Goal: Task Accomplishment & Management: Manage account settings

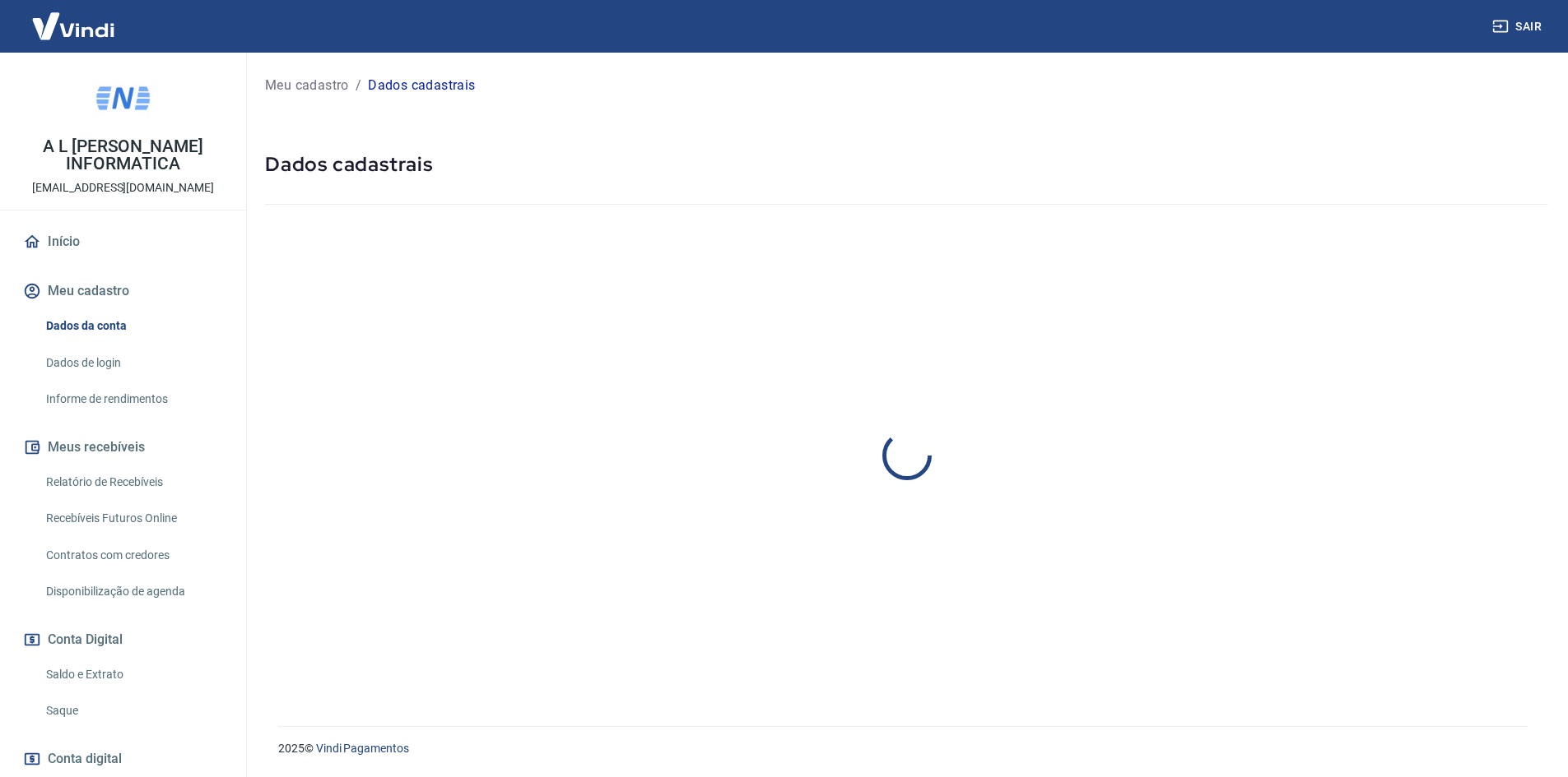
select select "SP"
select select "business"
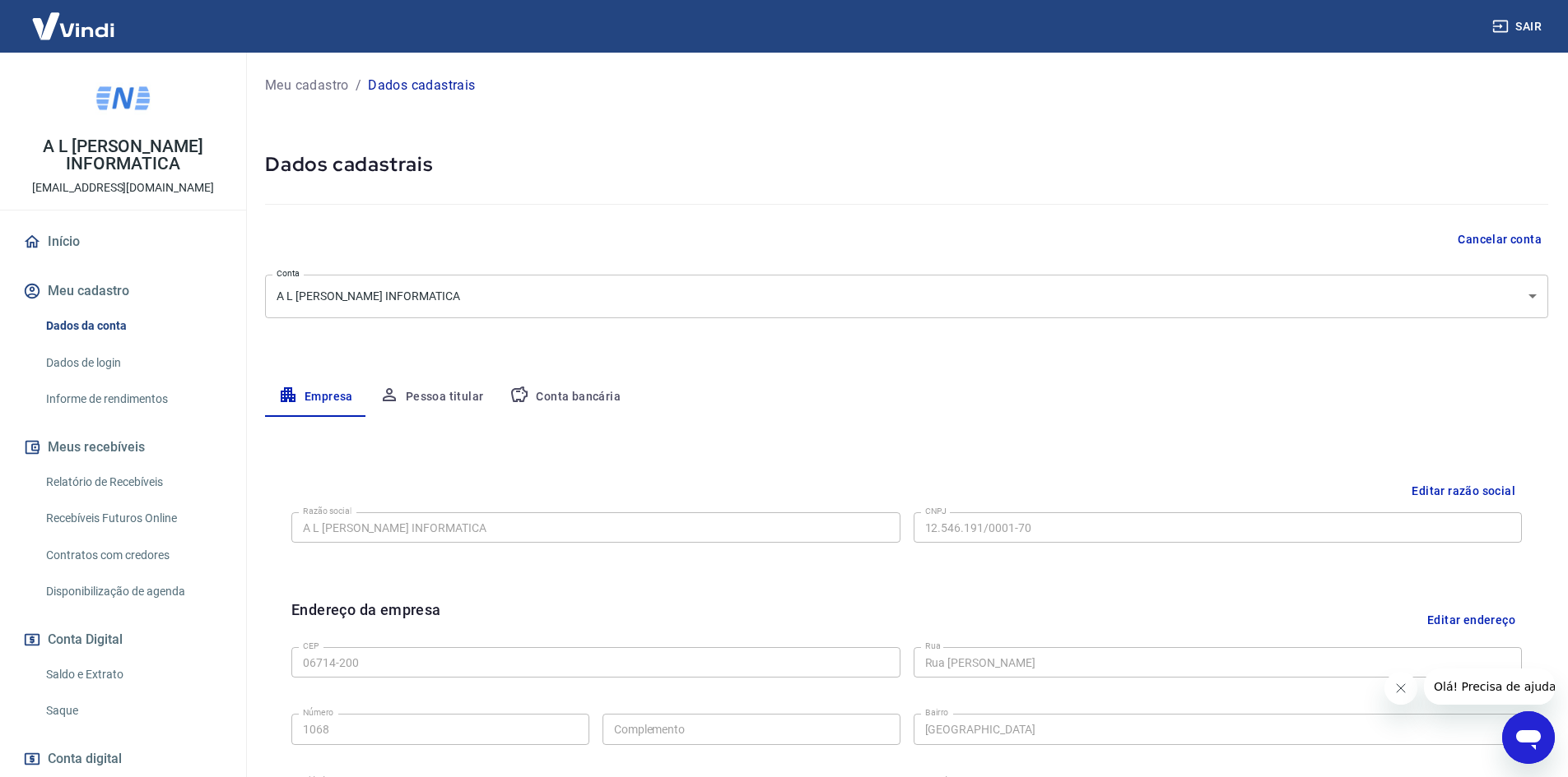
scroll to position [315, 0]
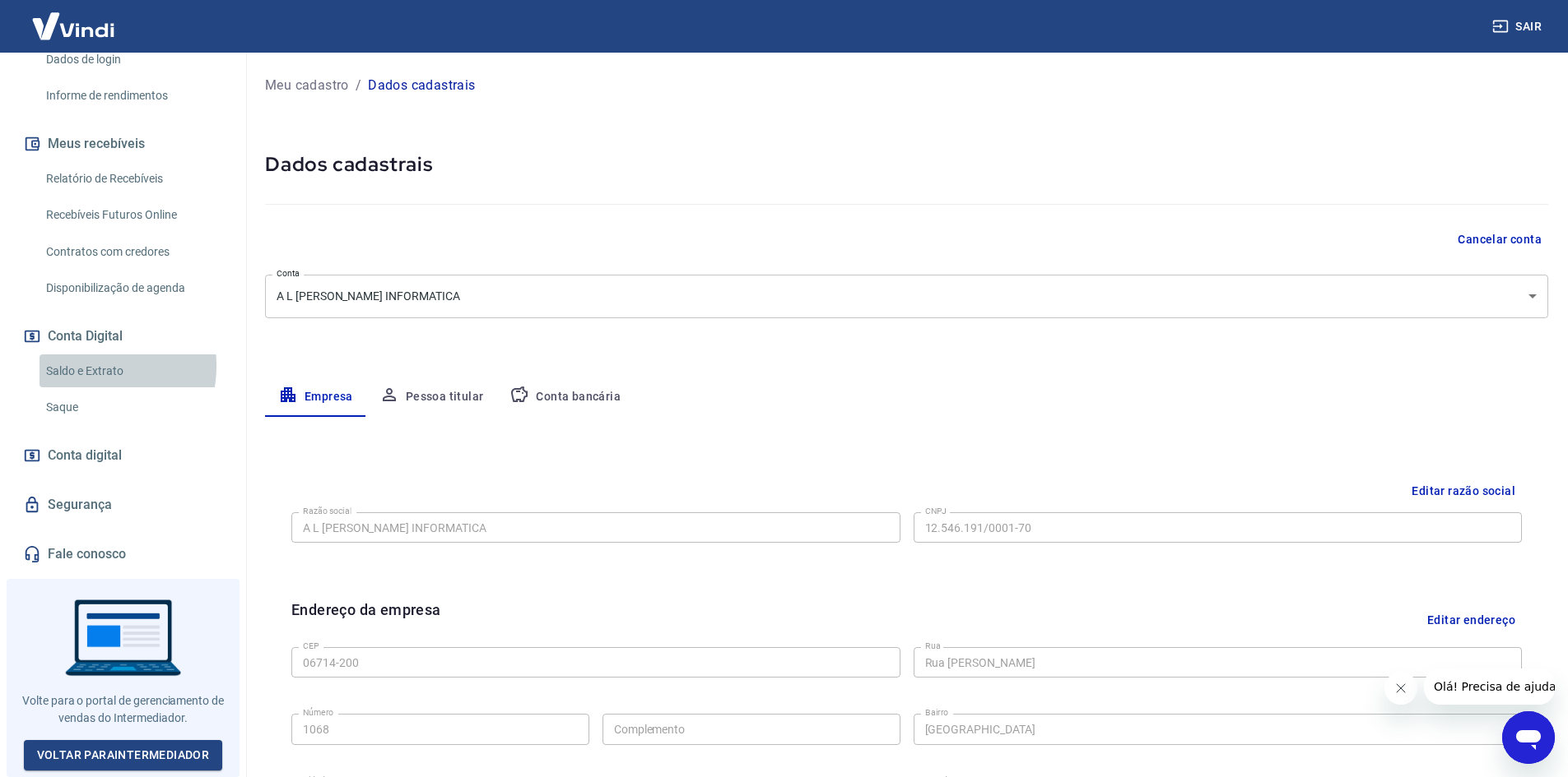
click at [82, 371] on link "Saldo e Extrato" at bounding box center [133, 371] width 187 height 34
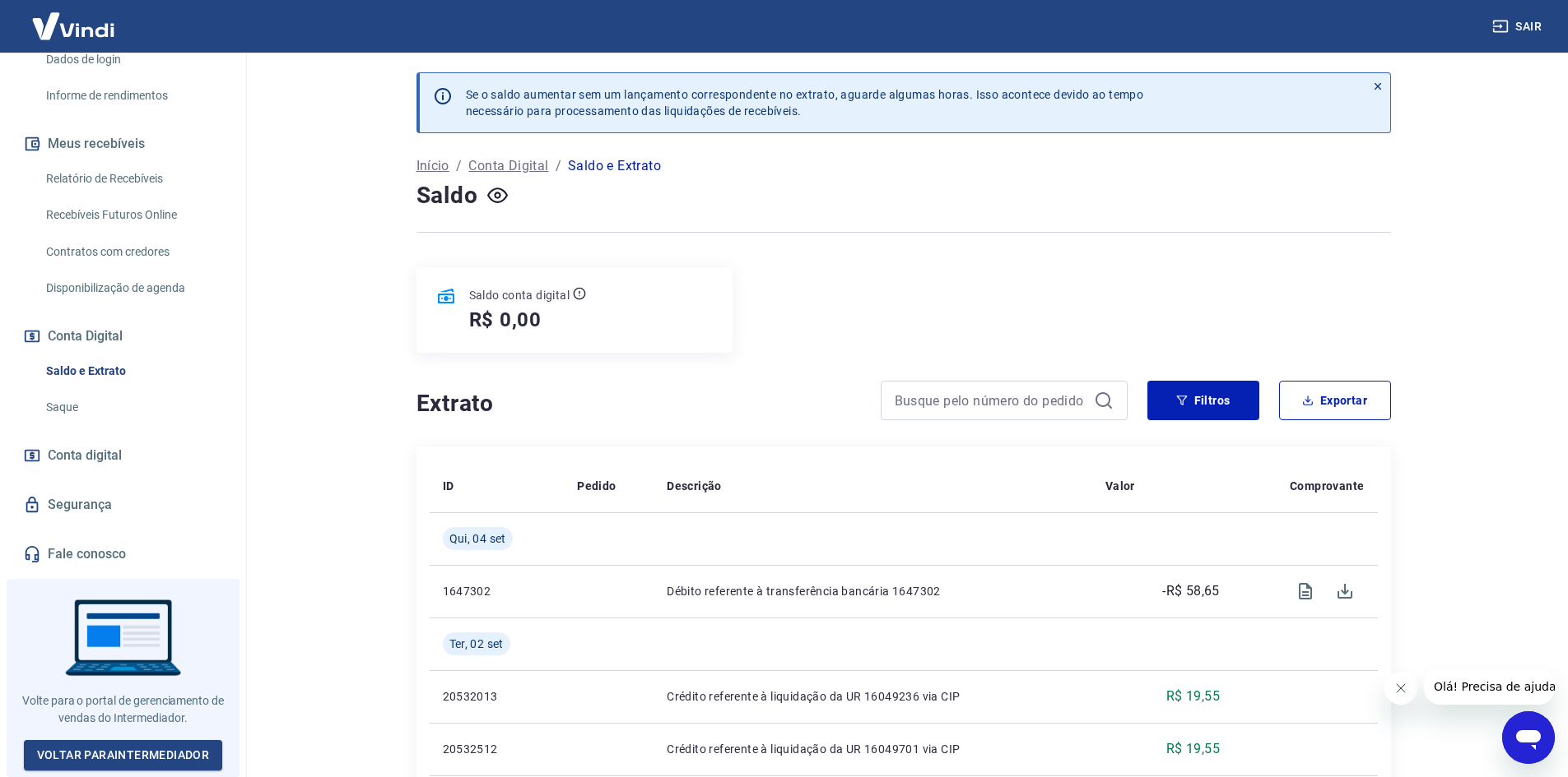
click at [60, 408] on link "Saque" at bounding box center [133, 408] width 187 height 34
